Goal: Complete application form

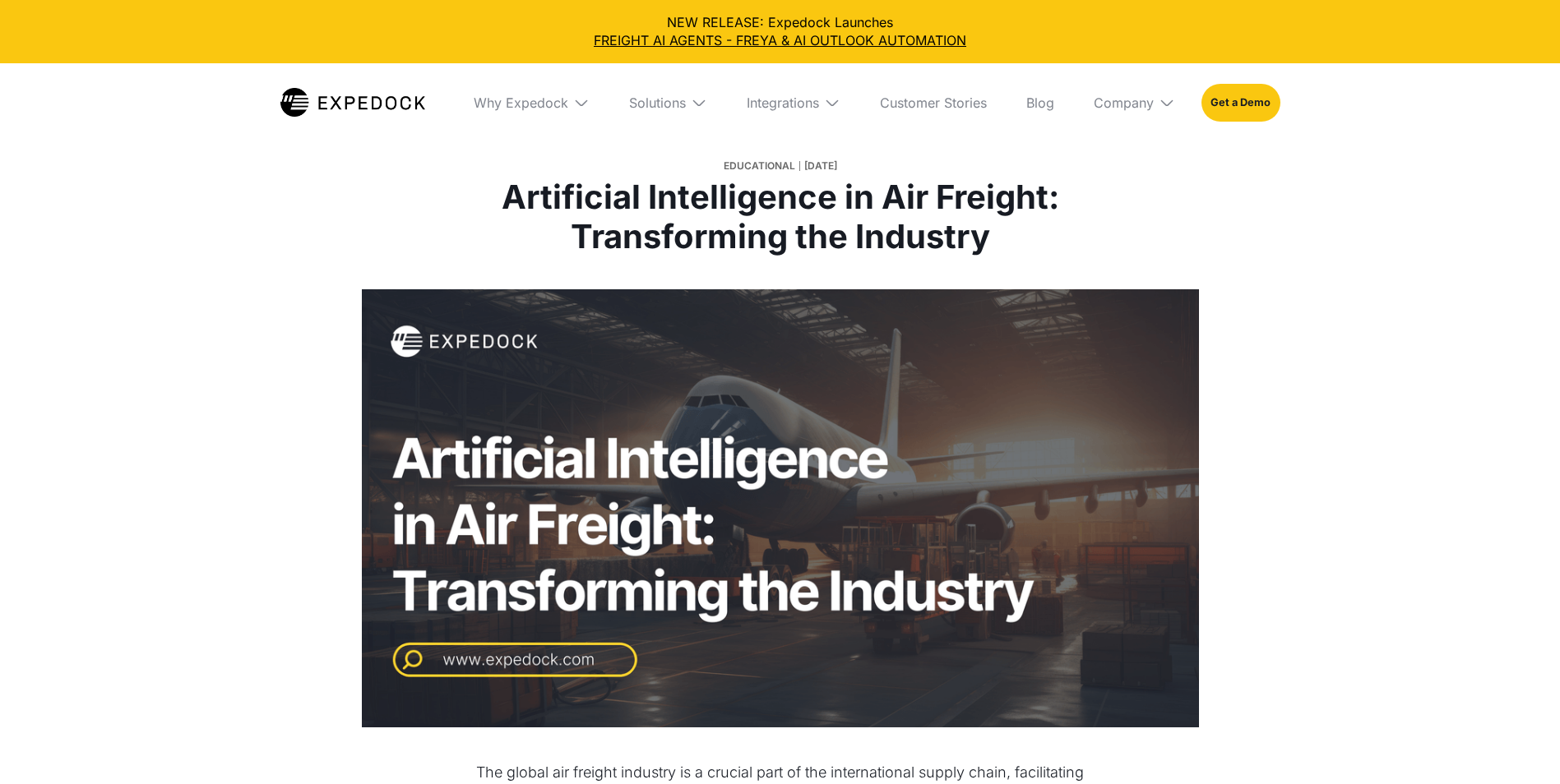
select select
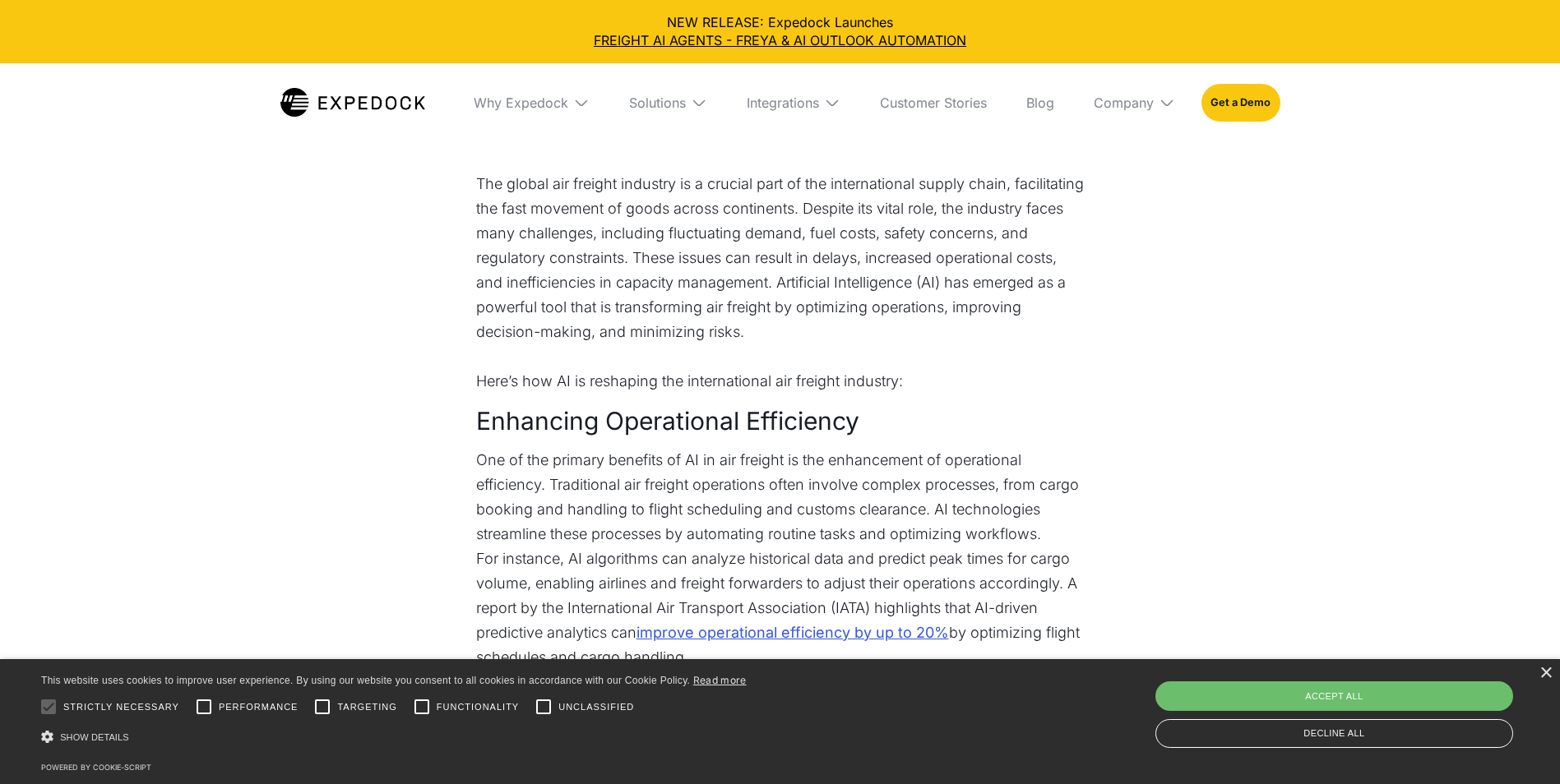
scroll to position [658, 0]
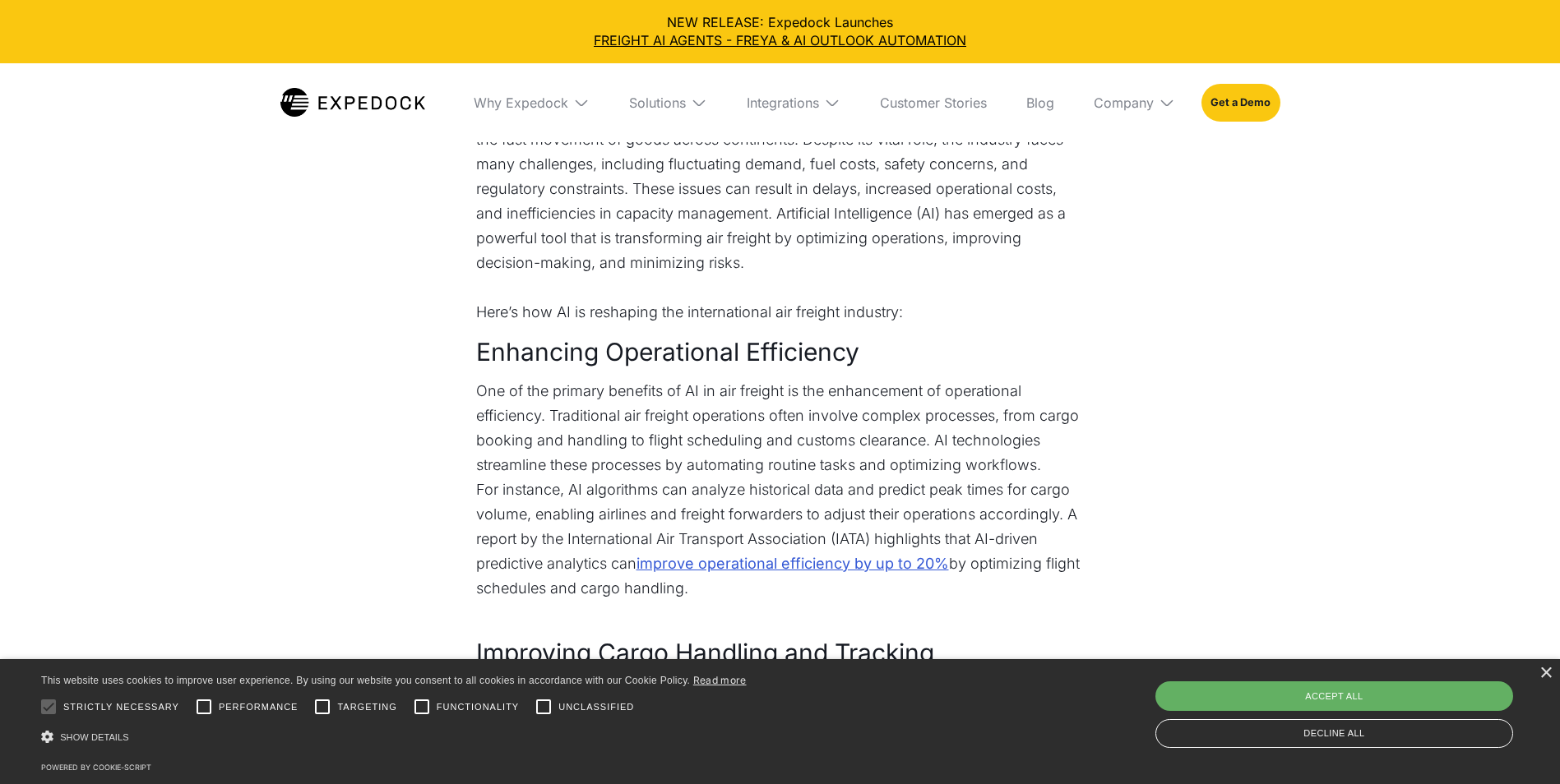
click at [1320, 692] on div "Accept all" at bounding box center [1334, 696] width 358 height 30
checkbox input "true"
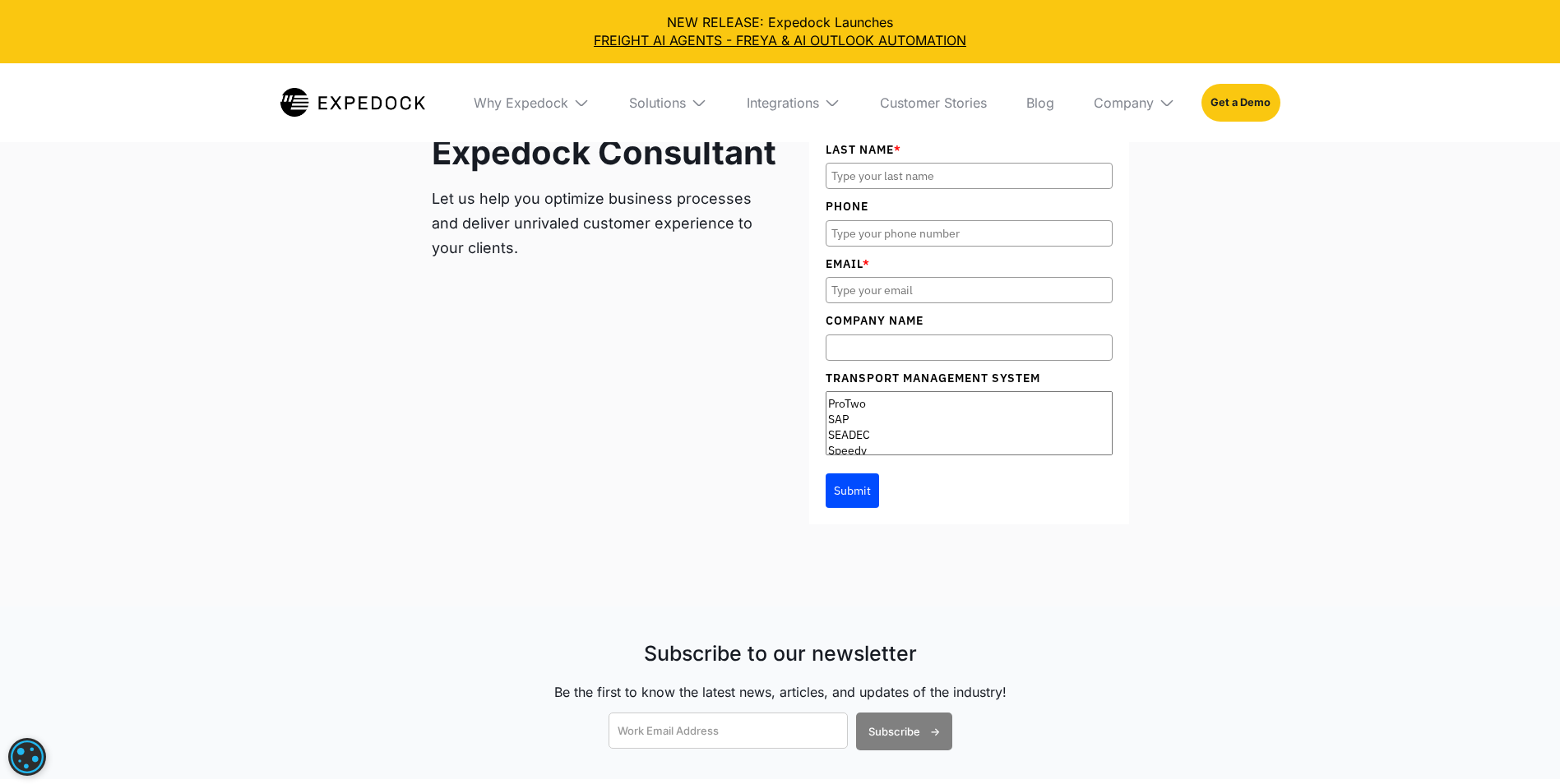
scroll to position [263, 0]
click at [876, 183] on input "Last Name *" at bounding box center [969, 175] width 287 height 26
type input "[PERSON_NAME]"
type input "88402691"
type input "[EMAIL_ADDRESS][DOMAIN_NAME]"
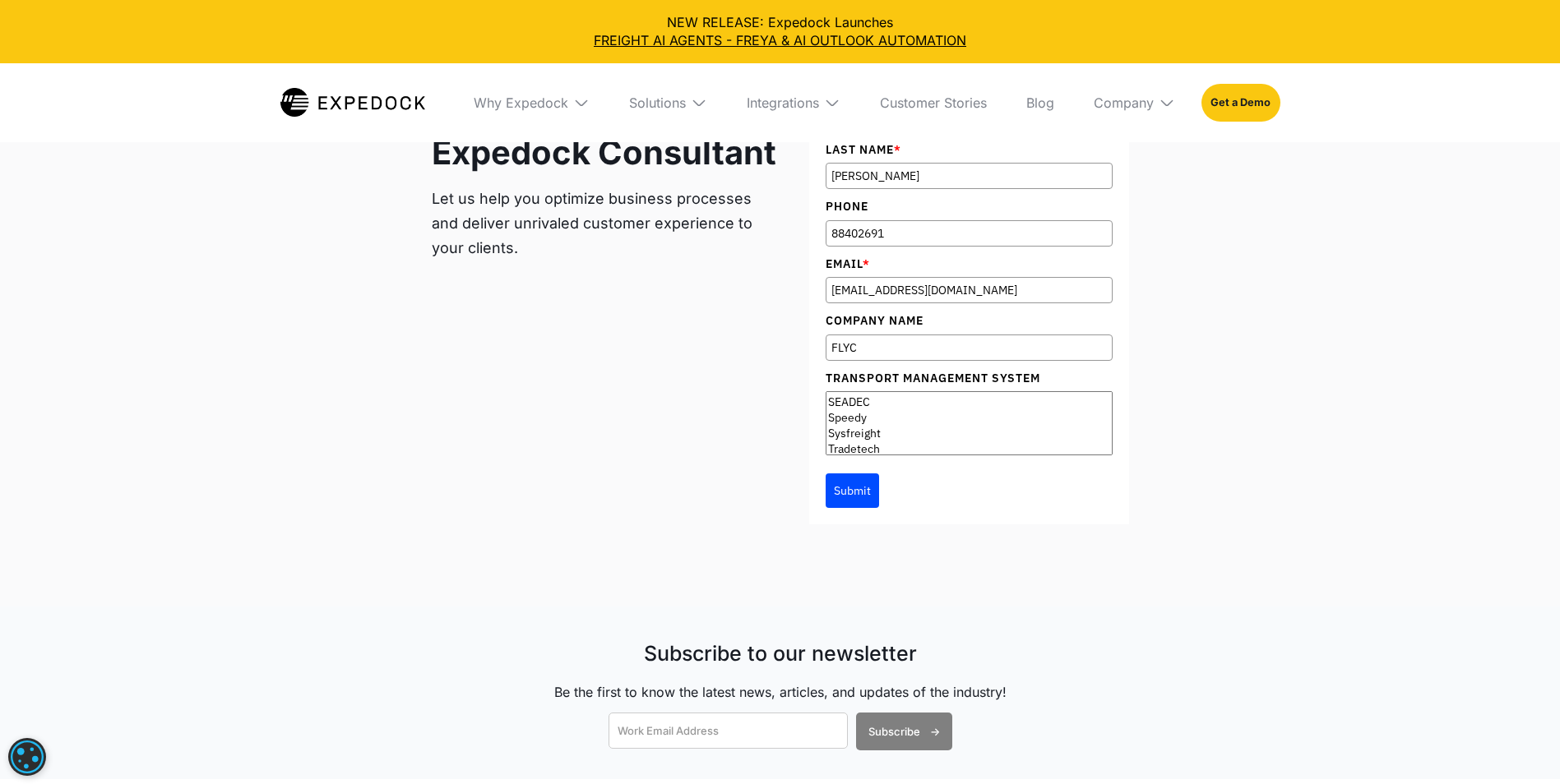
type input "FLYCRAFT SG PTE LTD"
select select "Sysfreight"
click at [871, 435] on option "Sysfreight" at bounding box center [969, 434] width 285 height 15
click at [854, 491] on button "Submit" at bounding box center [852, 491] width 53 height 35
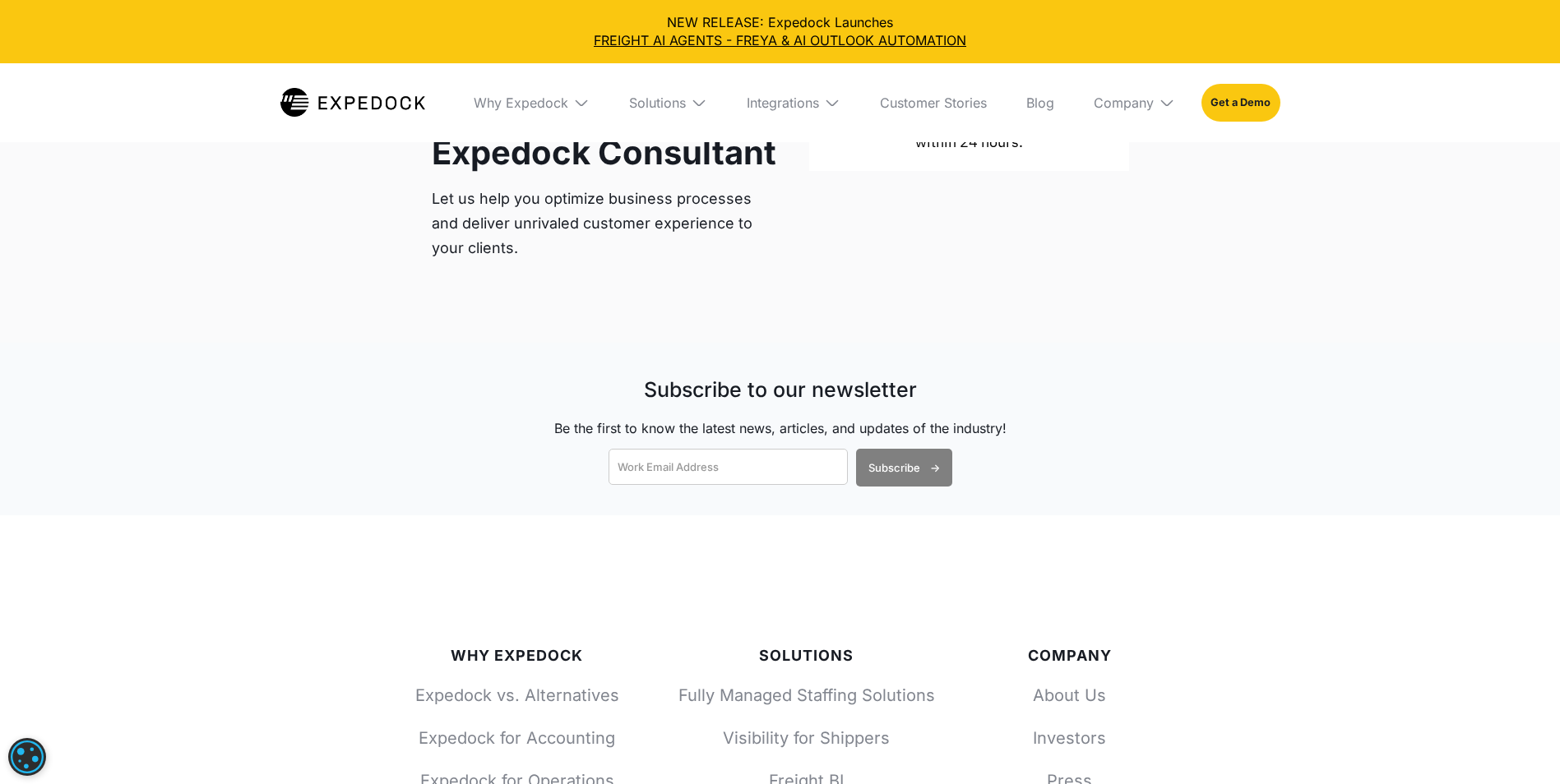
scroll to position [3288, 0]
